Goal: Information Seeking & Learning: Learn about a topic

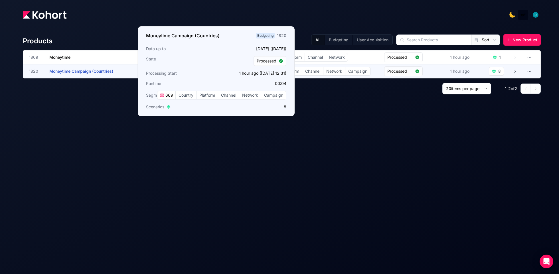
click at [86, 70] on span "Moneytime Campaign (Countries)" at bounding box center [81, 71] width 64 height 5
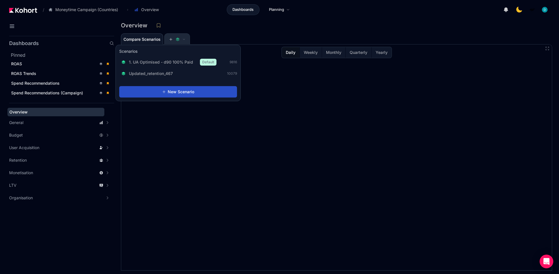
click at [182, 42] on button at bounding box center [177, 39] width 17 height 11
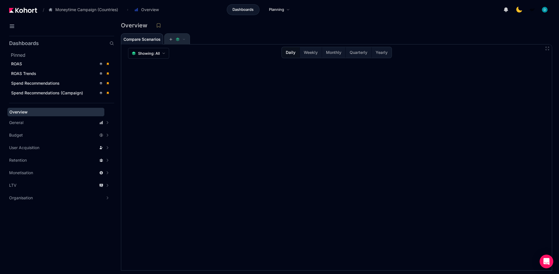
scroll to position [0, 0]
click at [179, 37] on button at bounding box center [177, 38] width 17 height 11
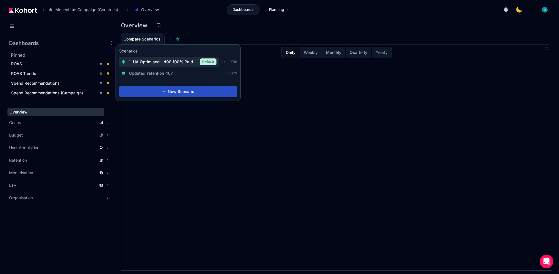
click at [166, 61] on span "1. UA Optimised - d90 100% Paid" at bounding box center [161, 62] width 64 height 6
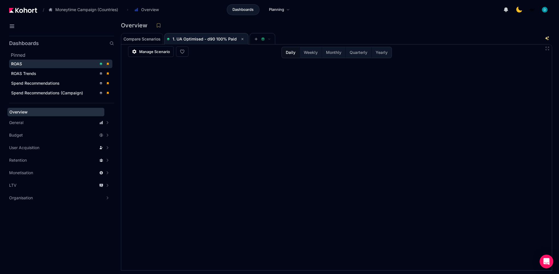
click at [32, 60] on span "ROAS" at bounding box center [60, 64] width 103 height 9
